Goal: Transaction & Acquisition: Download file/media

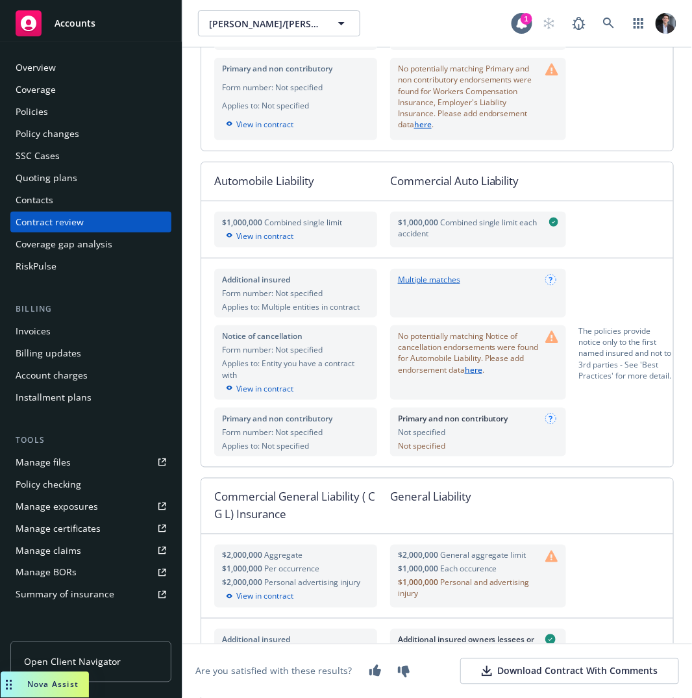
scroll to position [1406, 0]
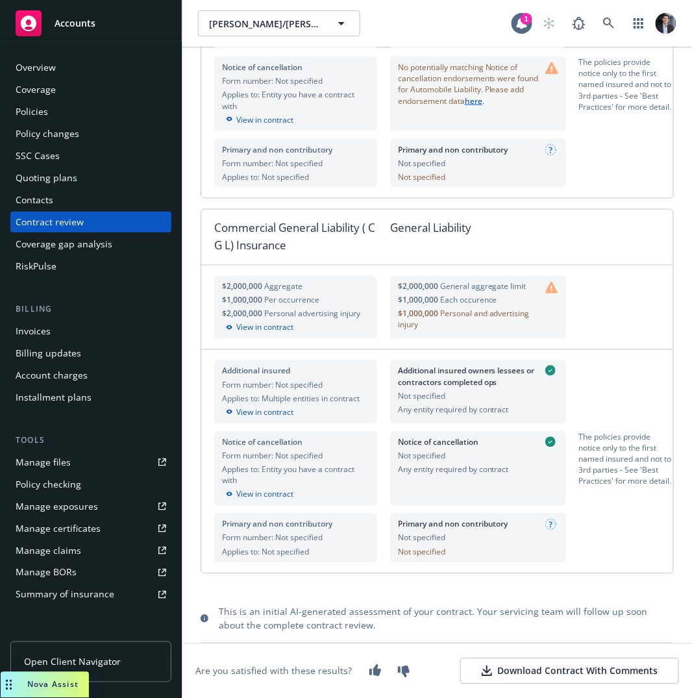
click at [551, 538] on div "Primary and non contributory Not specified Not specified" at bounding box center [478, 538] width 176 height 49
click at [545, 527] on circle at bounding box center [550, 524] width 10 height 10
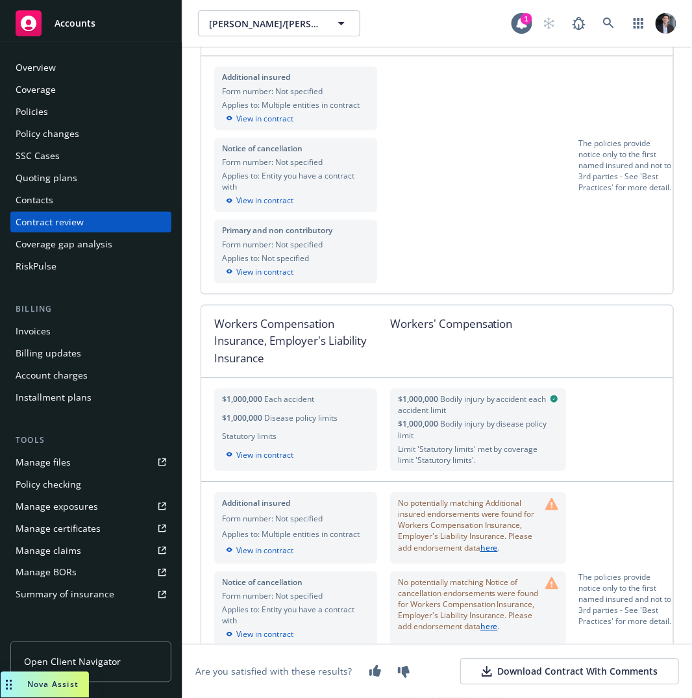
scroll to position [0, 0]
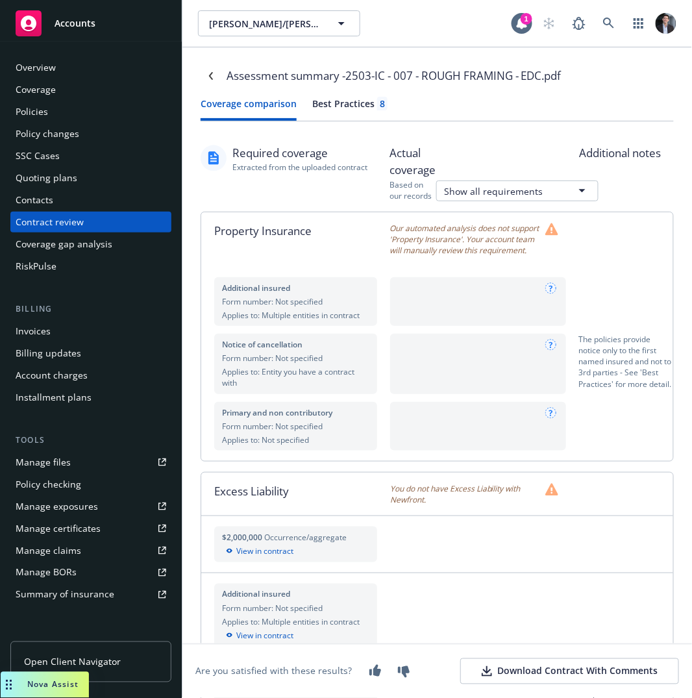
click at [352, 114] on button "Best Practices 8" at bounding box center [349, 109] width 75 height 24
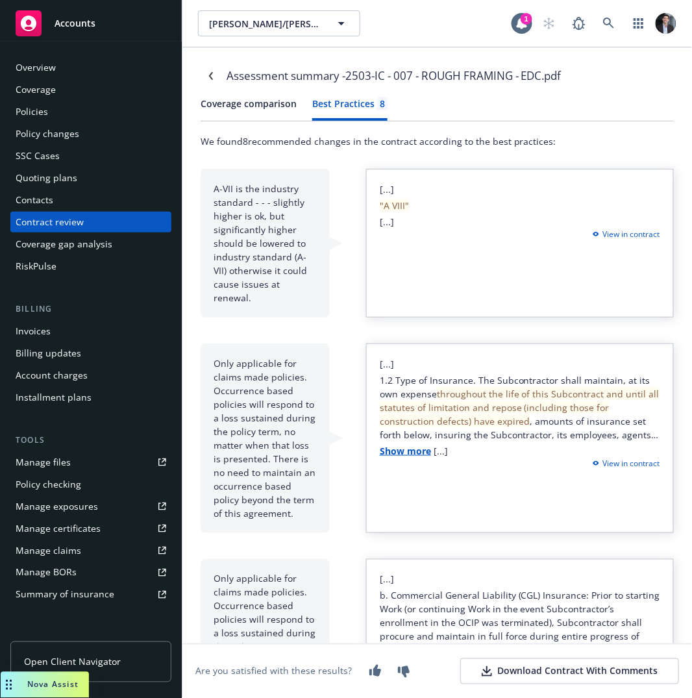
click at [269, 114] on button "Coverage comparison" at bounding box center [249, 109] width 96 height 24
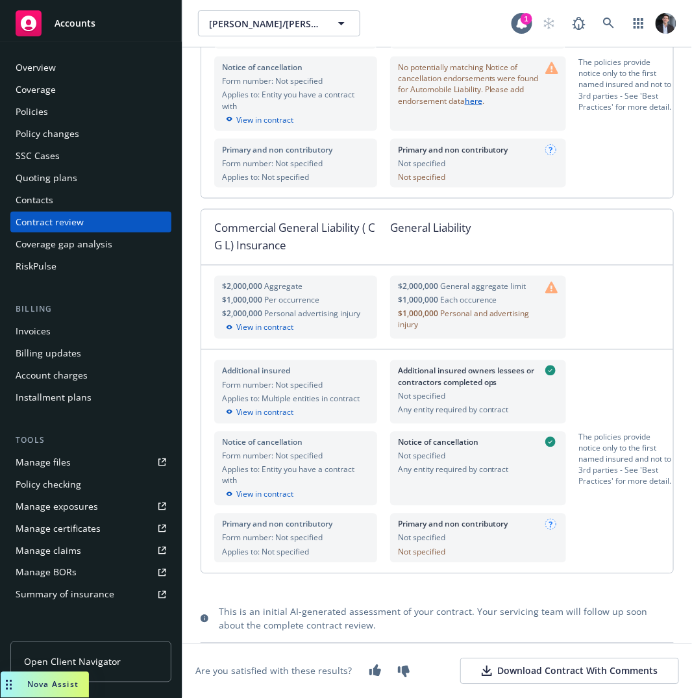
scroll to position [1406, 0]
click at [316, 29] on span "[PERSON_NAME]/[PERSON_NAME] Construction, Inc." at bounding box center [265, 24] width 112 height 14
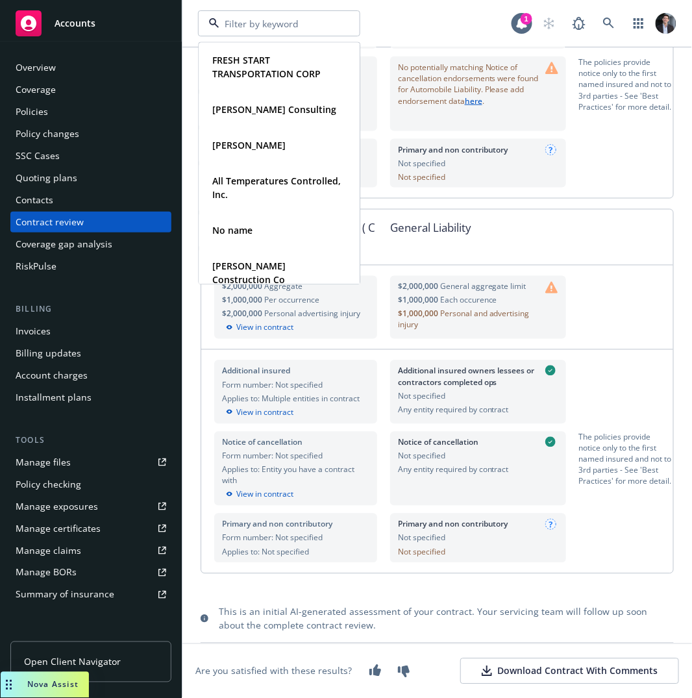
click at [405, 14] on div "FRESH START TRANSPORTATION CORP Type Commercial [PERSON_NAME] Consulting Type C…" at bounding box center [355, 23] width 314 height 26
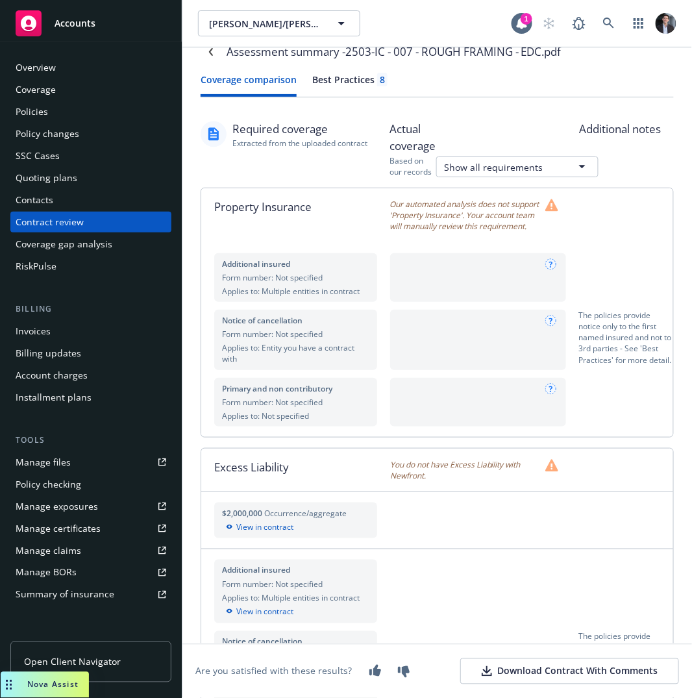
scroll to position [39, 0]
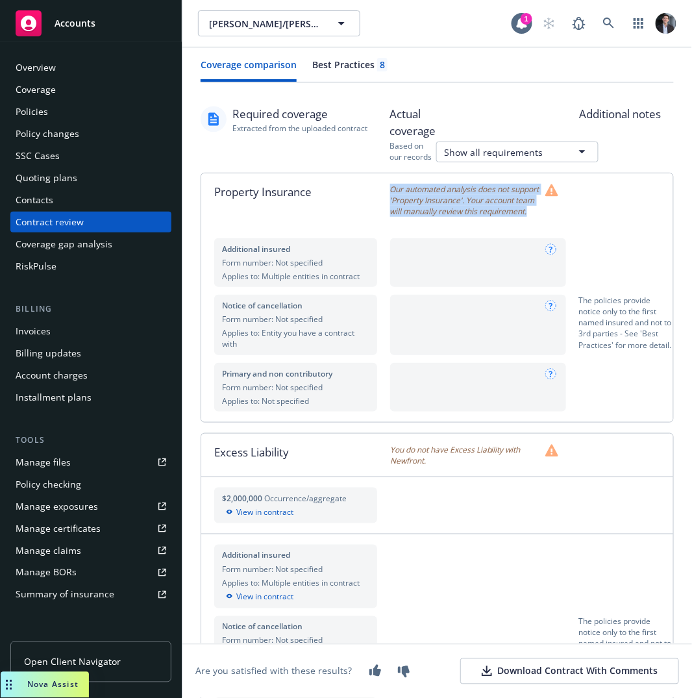
drag, startPoint x: 456, startPoint y: 228, endPoint x: 385, endPoint y: 190, distance: 80.2
click at [390, 190] on div "Our automated analysis does not support 'Property Insurance'. Your account team…" at bounding box center [484, 200] width 189 height 54
click at [384, 190] on div "Property Insurance" at bounding box center [295, 200] width 189 height 54
drag, startPoint x: 384, startPoint y: 190, endPoint x: 442, endPoint y: 213, distance: 62.1
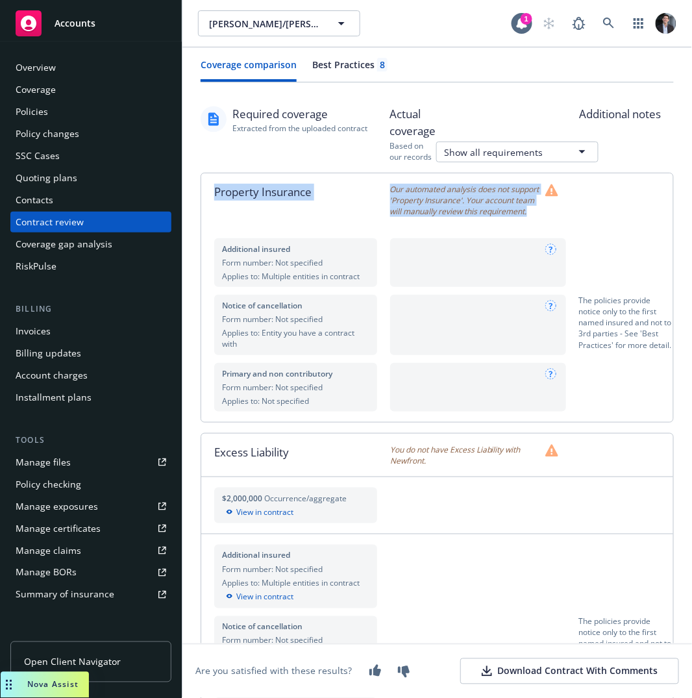
click at [442, 213] on div "Property Insurance Our automated analysis does not support 'Property Insurance'…" at bounding box center [437, 200] width 472 height 54
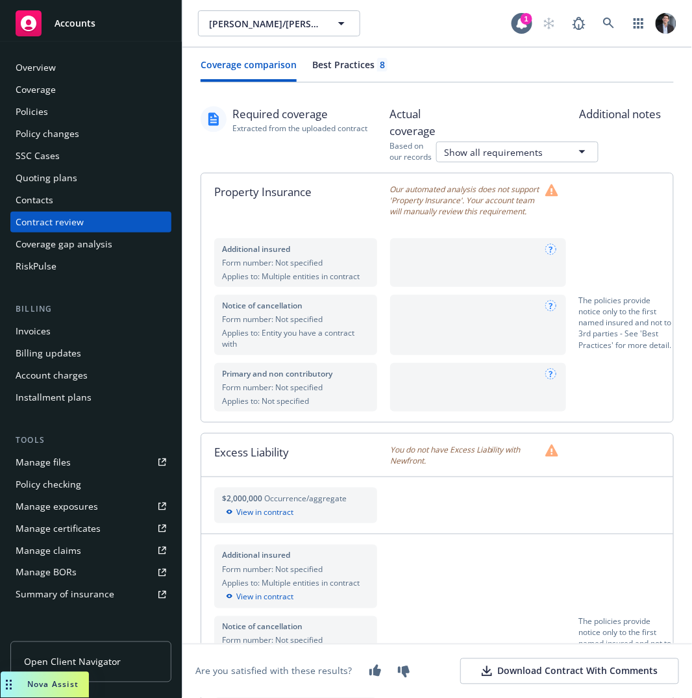
click at [445, 214] on span "Our automated analysis does not support 'Property Insurance'. Your account team…" at bounding box center [465, 200] width 150 height 33
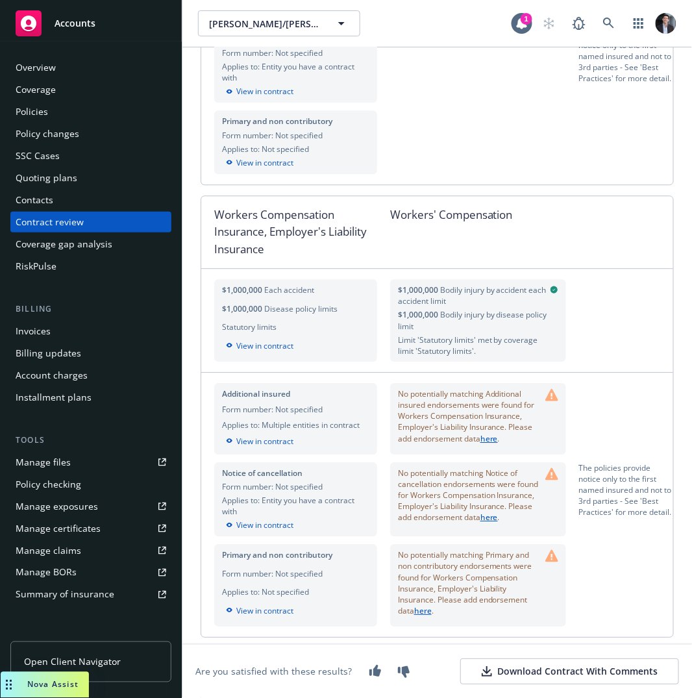
scroll to position [618, 0]
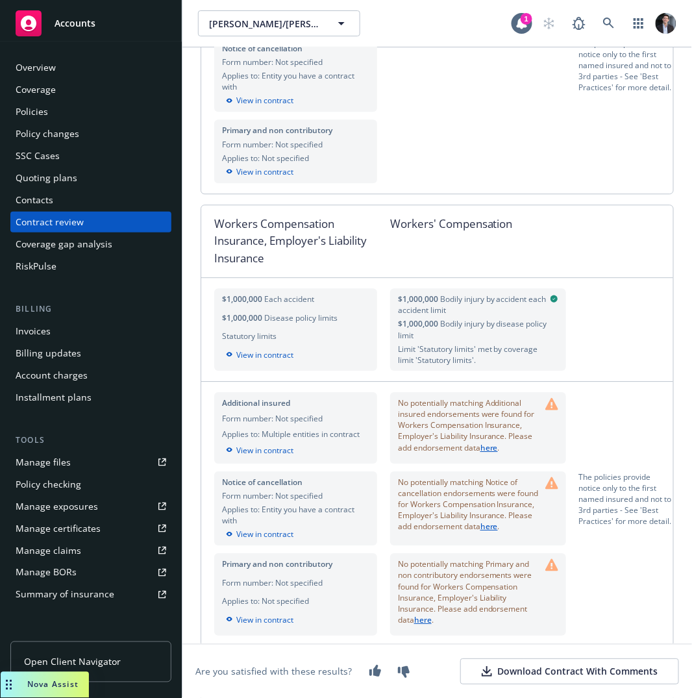
click at [382, 238] on div "Workers Compensation Insurance, Employer's Liability Insurance" at bounding box center [295, 241] width 189 height 72
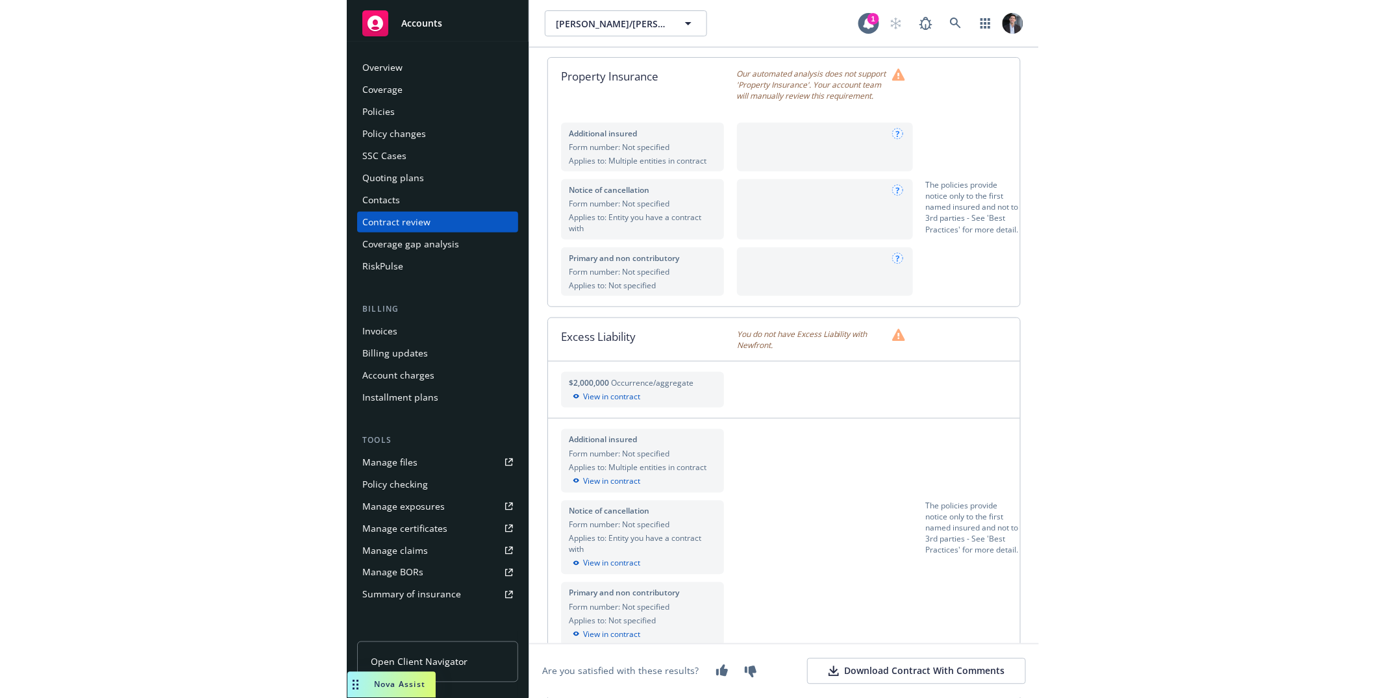
scroll to position [0, 0]
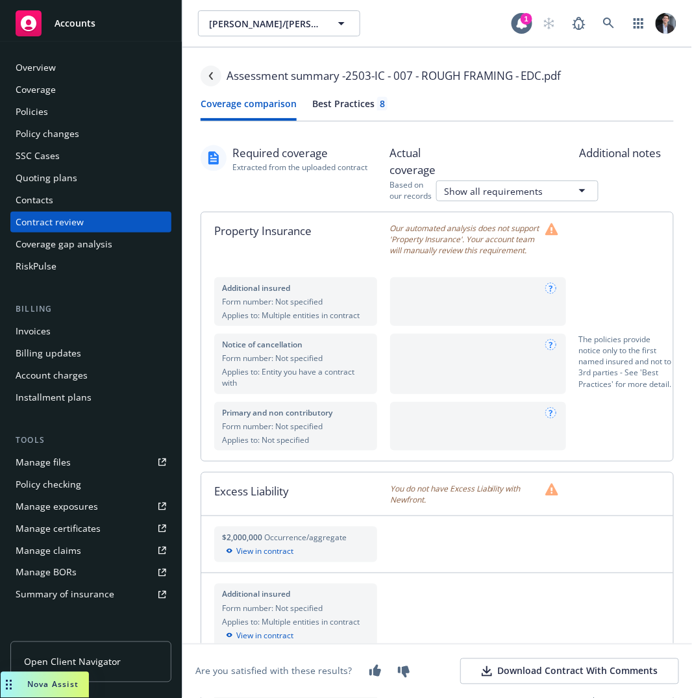
click at [216, 69] on link "Navigate back" at bounding box center [211, 76] width 21 height 21
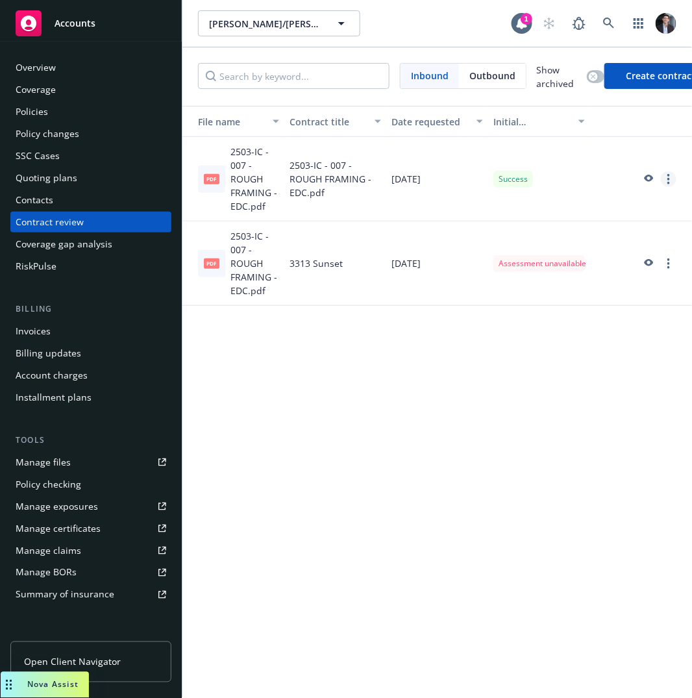
click at [672, 174] on link "more" at bounding box center [669, 179] width 16 height 16
click at [599, 282] on link "Download contract file" at bounding box center [596, 284] width 159 height 26
